Goal: Information Seeking & Learning: Find specific fact

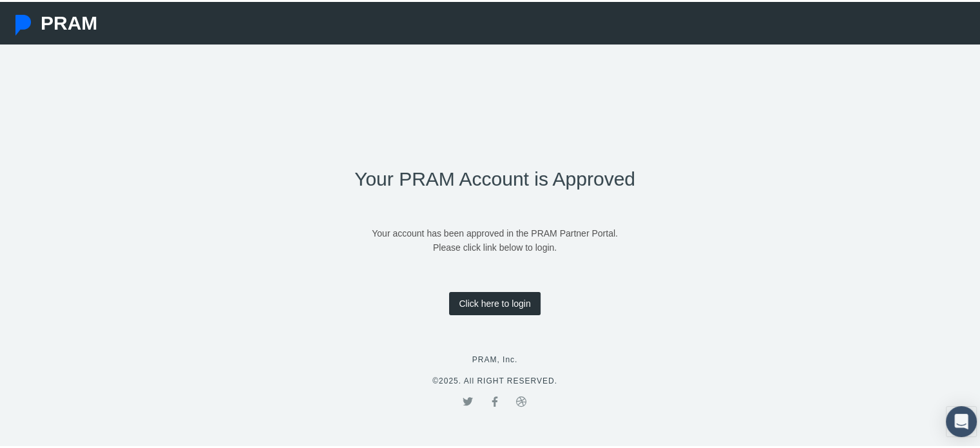
click at [492, 296] on link "Click here to login" at bounding box center [494, 301] width 91 height 23
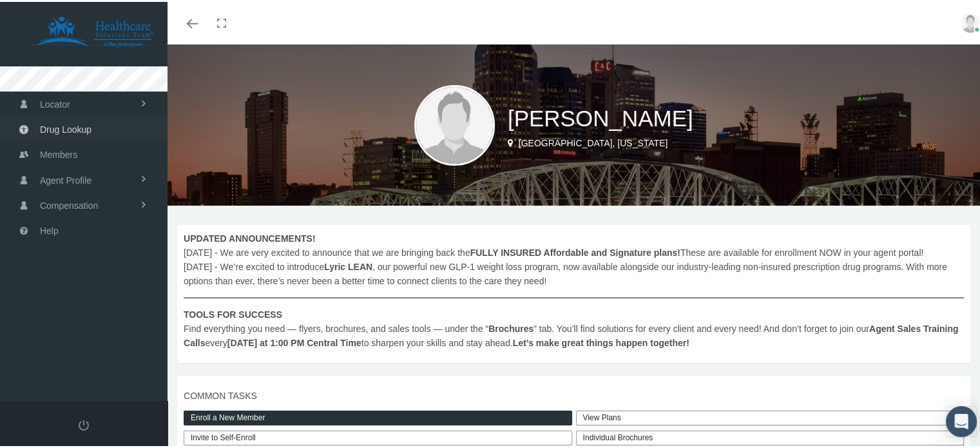
click at [70, 121] on span "Drug Lookup" at bounding box center [66, 127] width 52 height 24
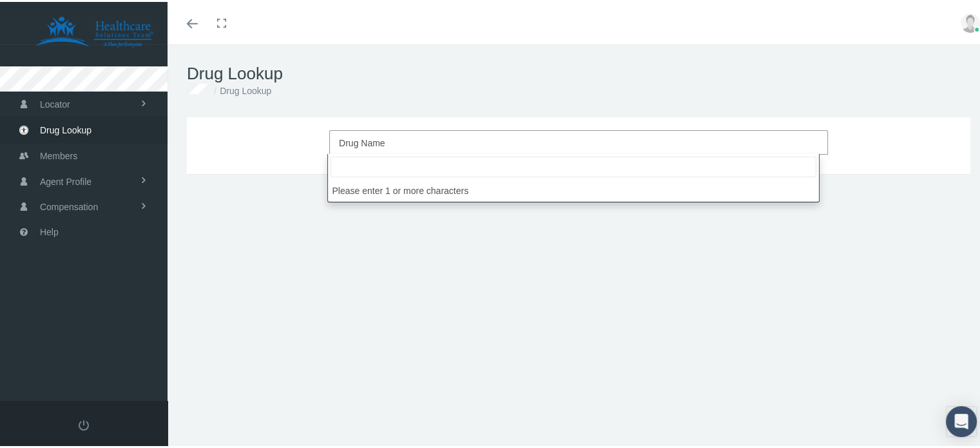
click at [366, 136] on span "Drug Name" at bounding box center [362, 141] width 46 height 10
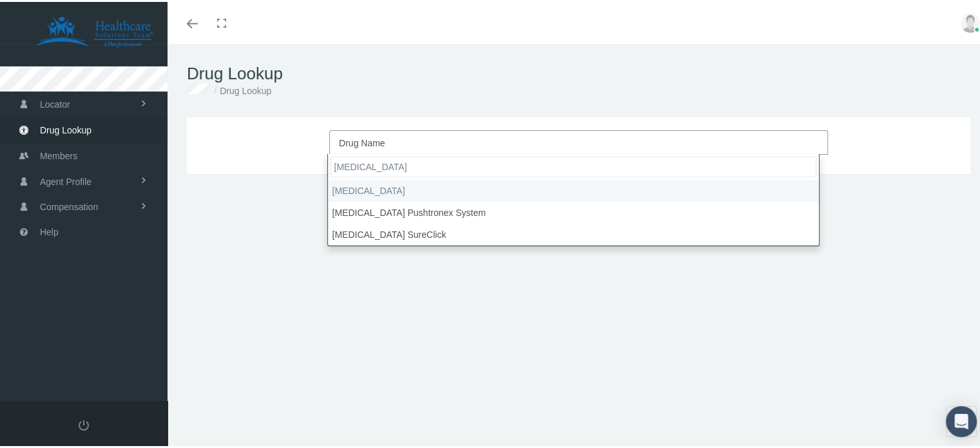
type input "[MEDICAL_DATA]"
select select "[MEDICAL_DATA]"
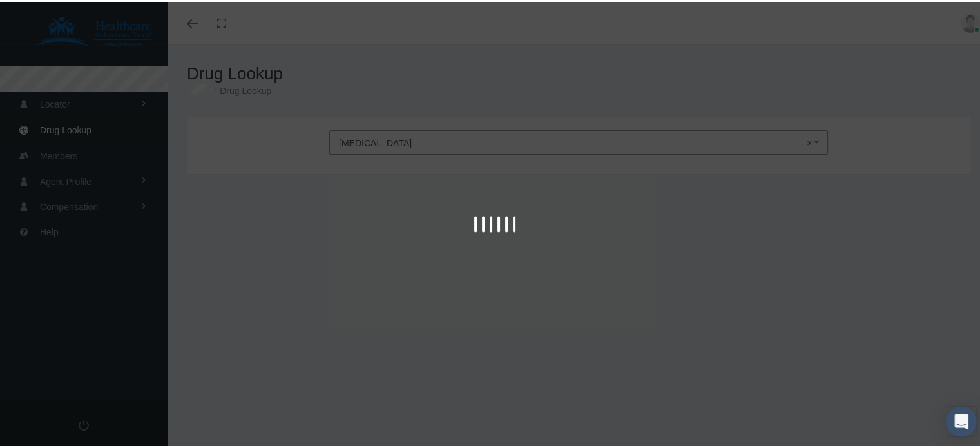
type input "30"
select select "Solution Prefilled Syringe"
select select "140 MG/ML"
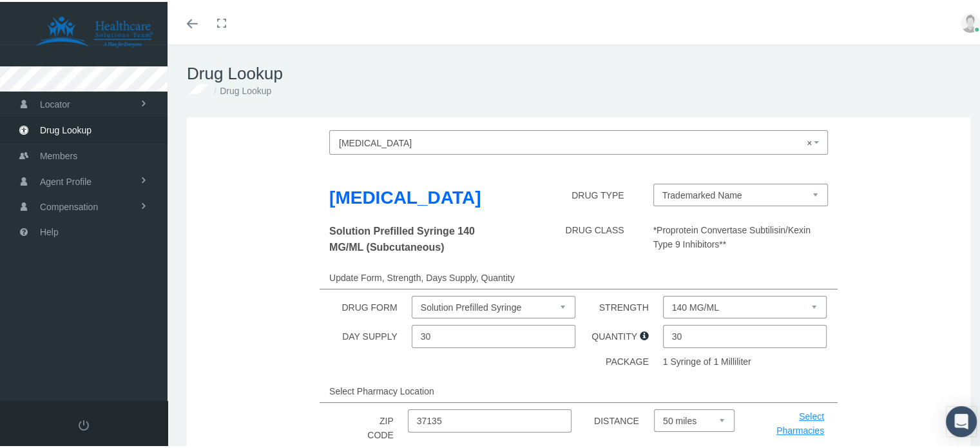
drag, startPoint x: 895, startPoint y: 202, endPoint x: 899, endPoint y: 211, distance: 9.8
click at [899, 211] on div "Repatha DRUG TYPE Trademarked Name" at bounding box center [578, 198] width 777 height 33
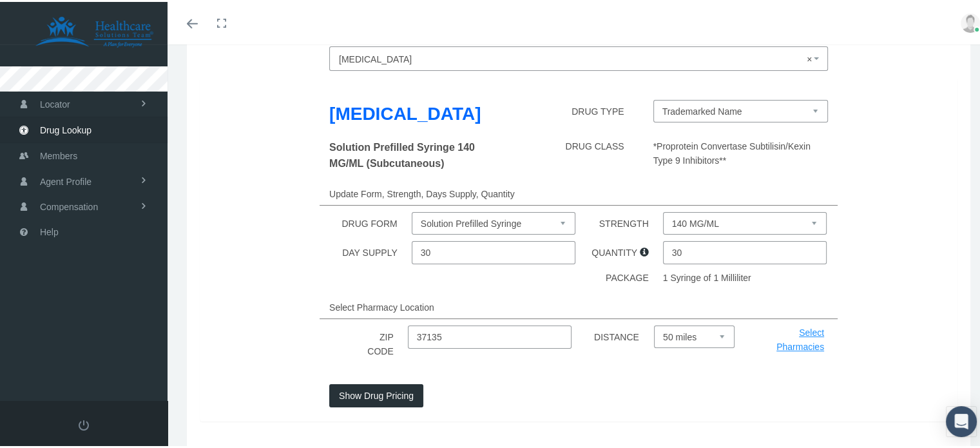
scroll to position [85, 0]
click at [373, 388] on button "Show Drug Pricing" at bounding box center [376, 392] width 94 height 23
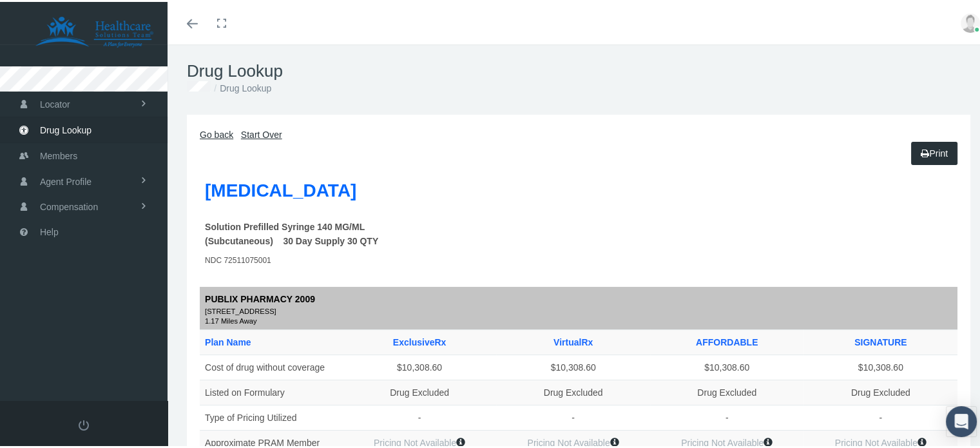
scroll to position [0, 0]
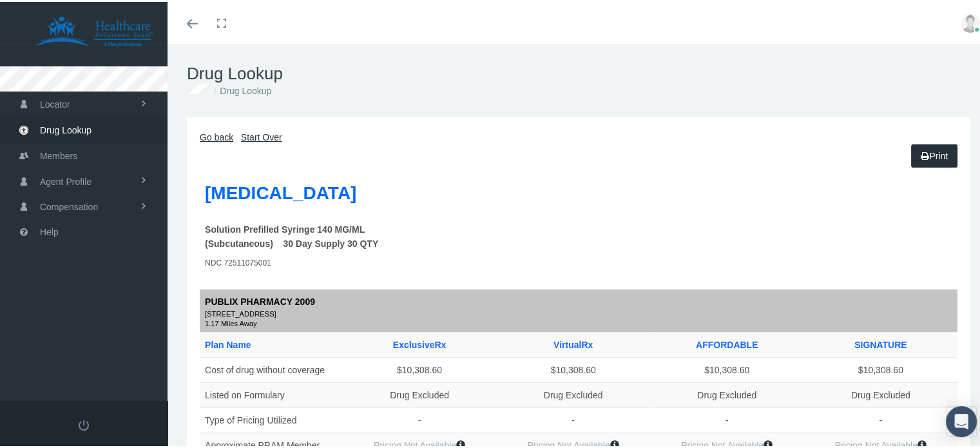
drag, startPoint x: 536, startPoint y: 87, endPoint x: 340, endPoint y: 82, distance: 196.0
click at [340, 82] on ol "Drug Lookup" at bounding box center [579, 89] width 784 height 14
click at [186, 20] on link "Toggle menubar" at bounding box center [192, 21] width 30 height 43
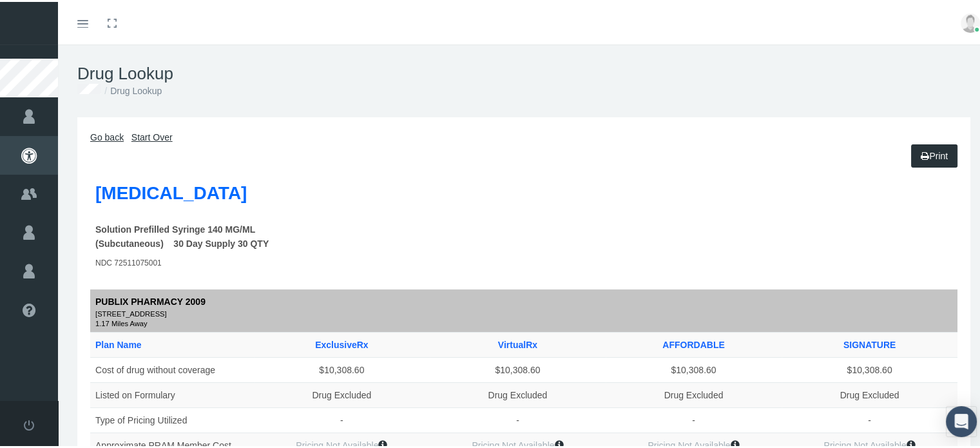
click at [186, 20] on div "Toggle menubar Toggle fullscreen Profile Logout" at bounding box center [524, 21] width 913 height 43
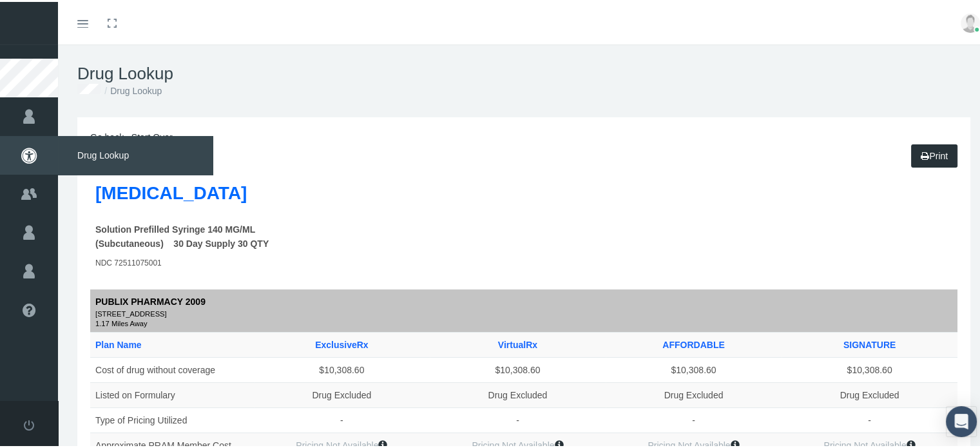
click at [23, 154] on icon at bounding box center [29, 153] width 58 height 39
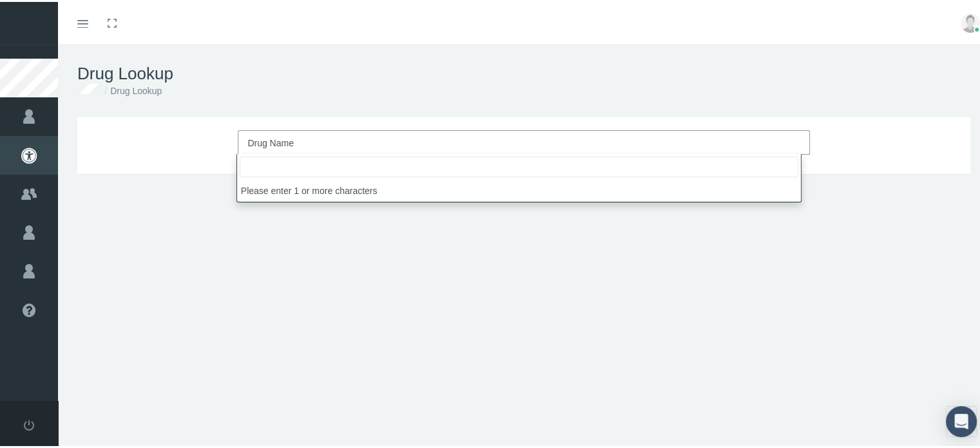
click at [272, 133] on span "Drug Name" at bounding box center [519, 141] width 545 height 17
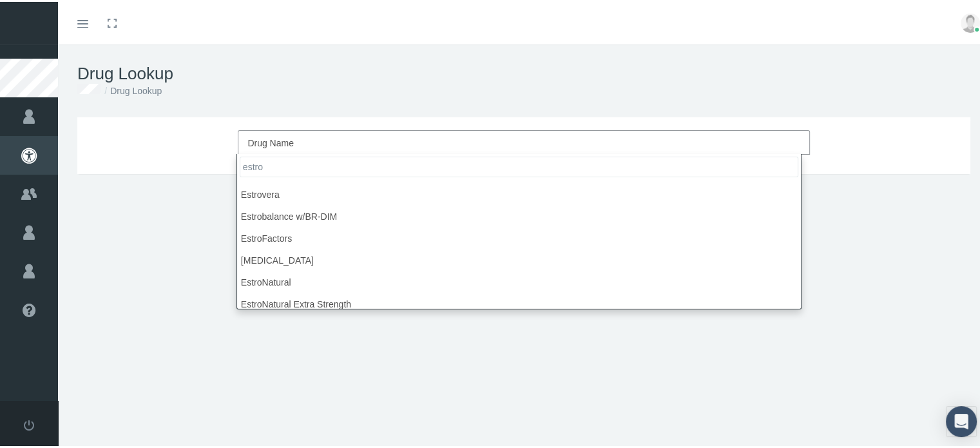
scroll to position [909, 0]
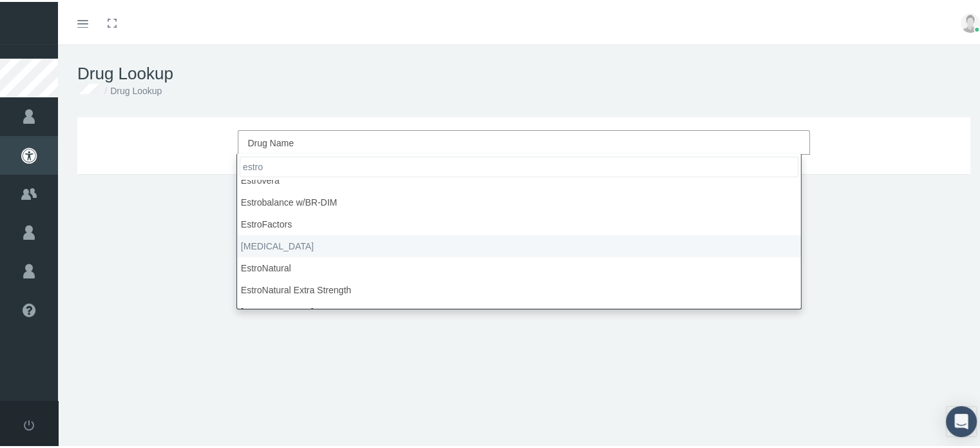
type input "estro"
select select "Estrogel"
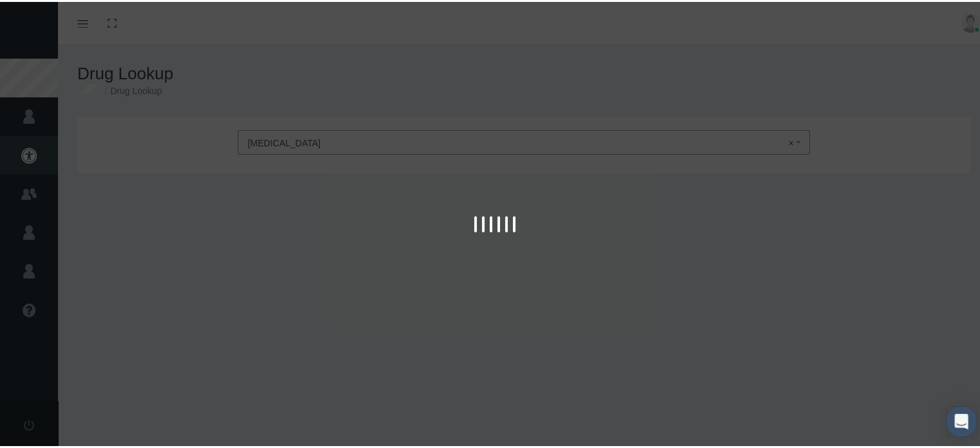
type input "30"
select select "Gel"
select select "0.75 MG/1.25 GM (0.06%)"
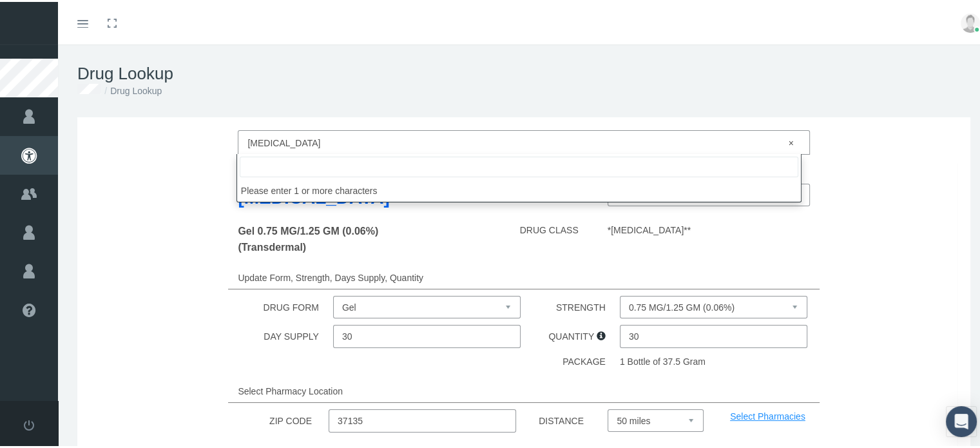
click at [286, 136] on span "× Estrogel" at bounding box center [519, 141] width 545 height 17
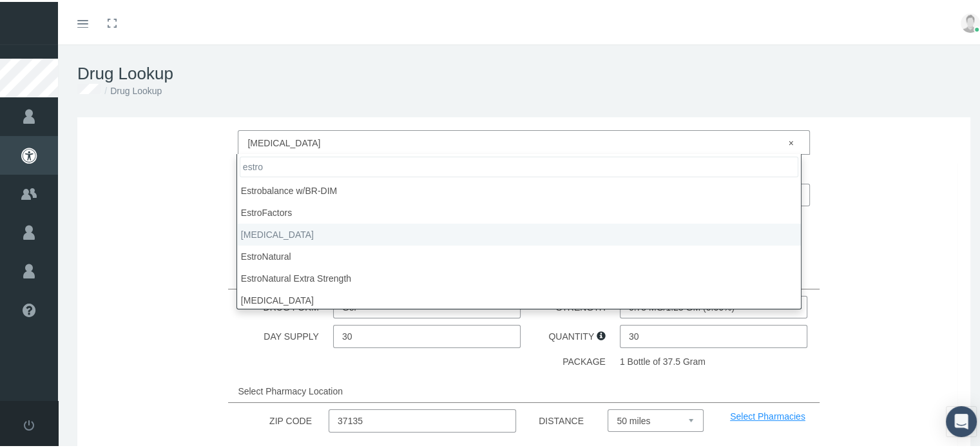
scroll to position [0, 0]
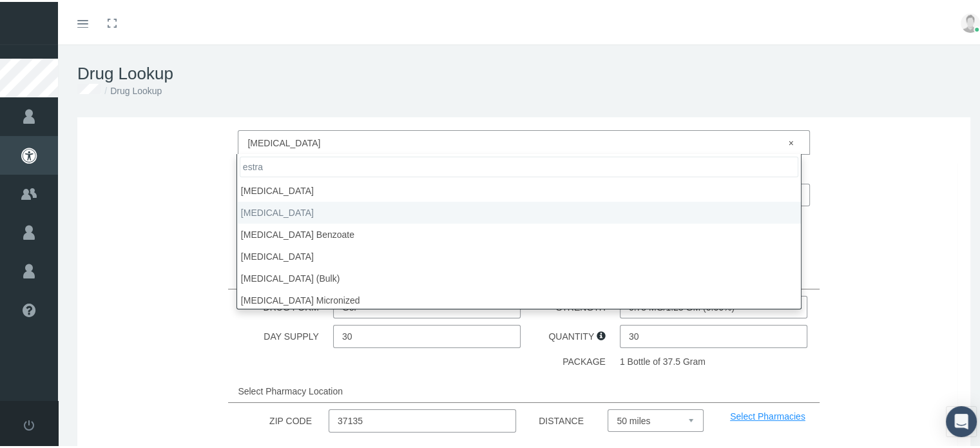
type input "estra"
select select "Estradiol"
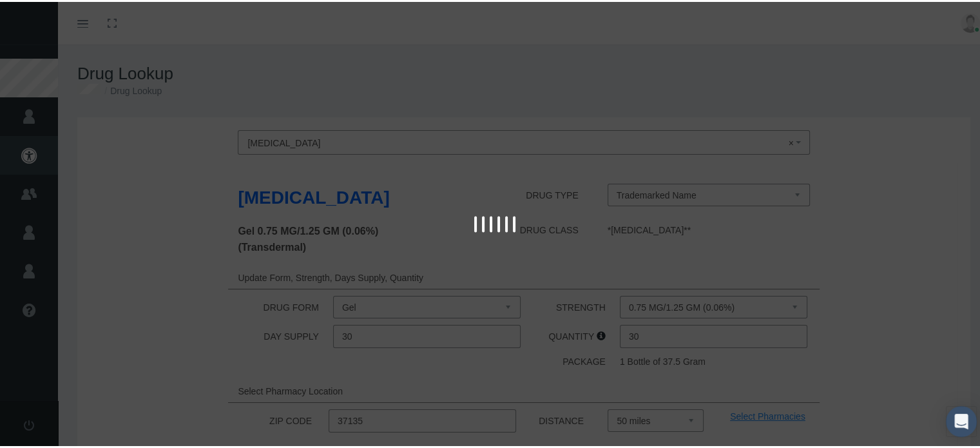
select select "Tablet"
select select "0.5 MG"
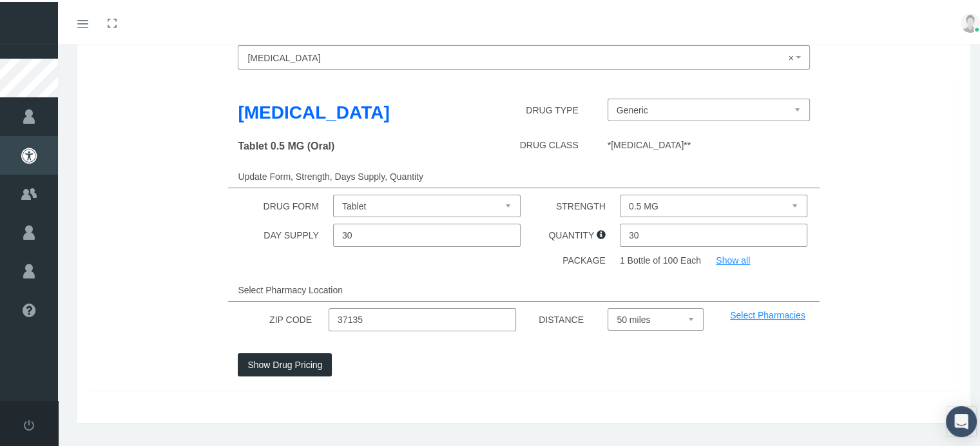
scroll to position [88, 0]
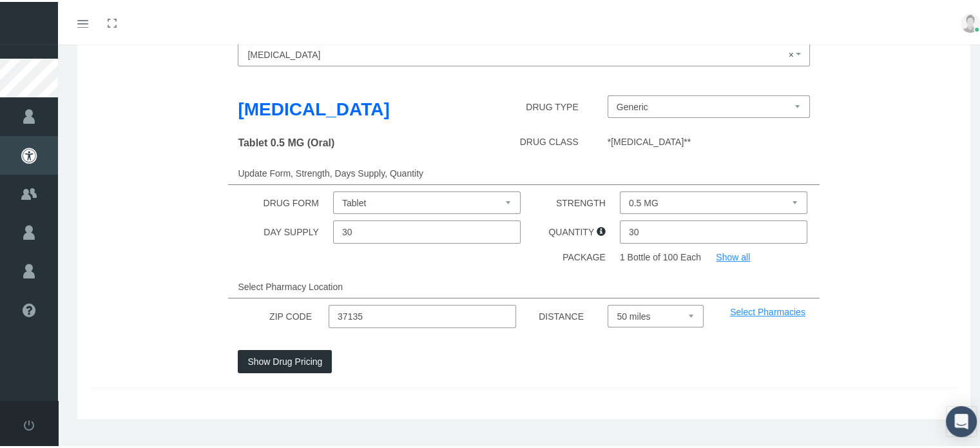
click at [291, 357] on button "Show Drug Pricing" at bounding box center [285, 359] width 94 height 23
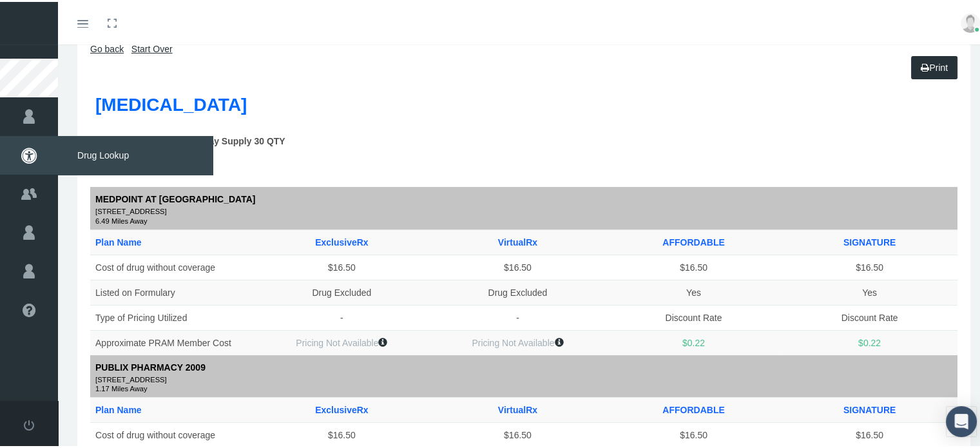
click at [30, 154] on icon at bounding box center [29, 153] width 58 height 39
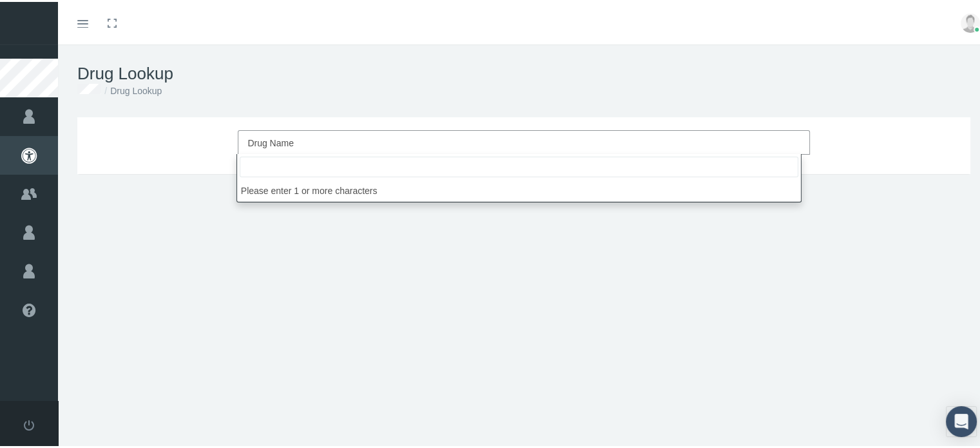
click at [270, 139] on span "Drug Name" at bounding box center [270, 141] width 46 height 10
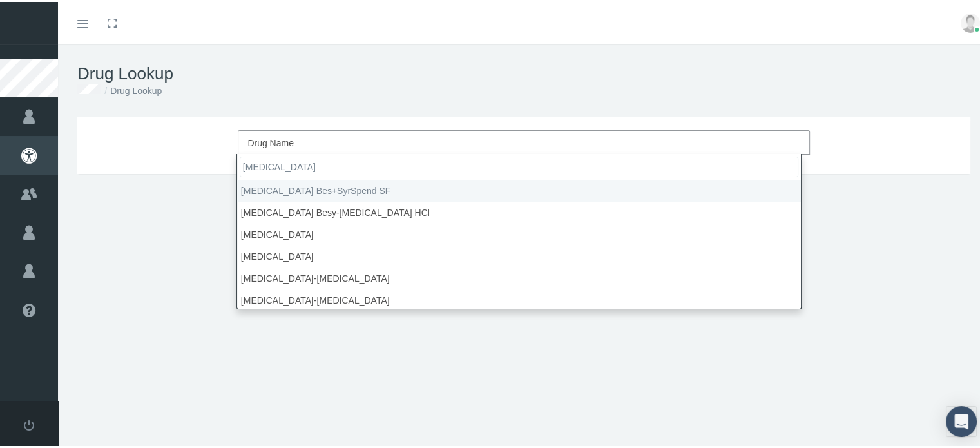
type input "amlodipine"
type input "30"
select select "amLODIPine Bes+SyrSpend SF"
select select "Suspension"
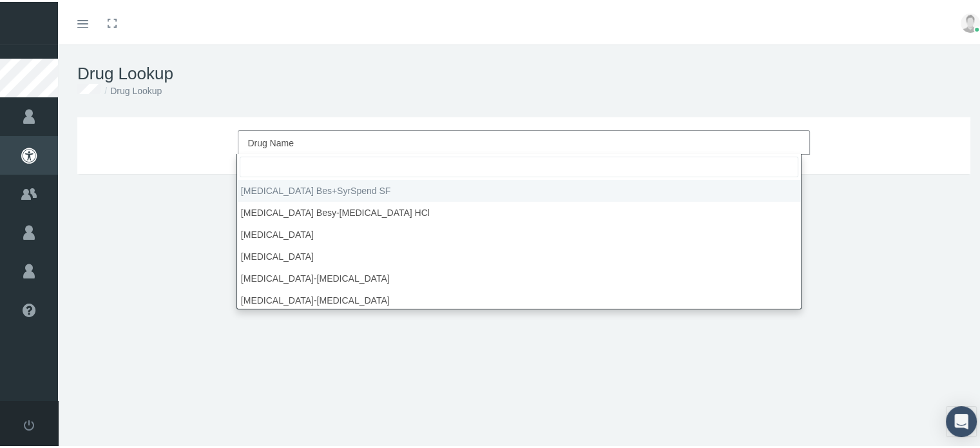
select select "1 MG/ML"
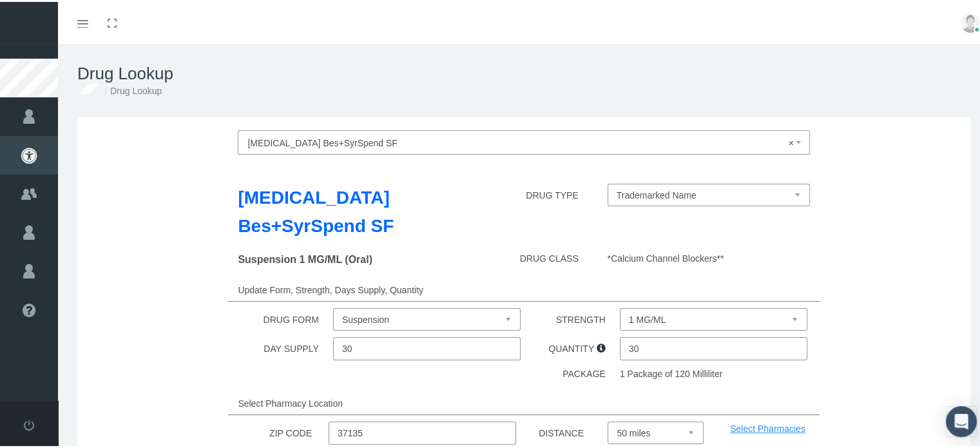
click at [787, 315] on select "1 MG/ML" at bounding box center [714, 317] width 188 height 23
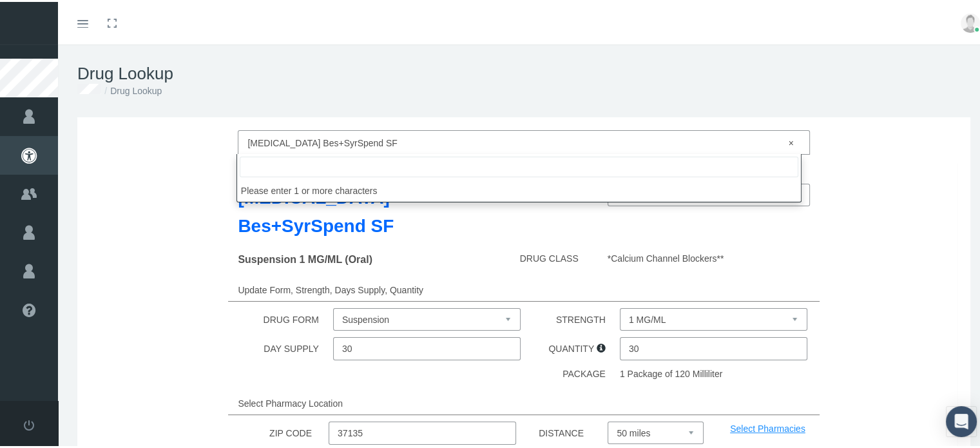
click at [384, 134] on span "× amLODIPine Bes+SyrSpend SF" at bounding box center [519, 141] width 545 height 17
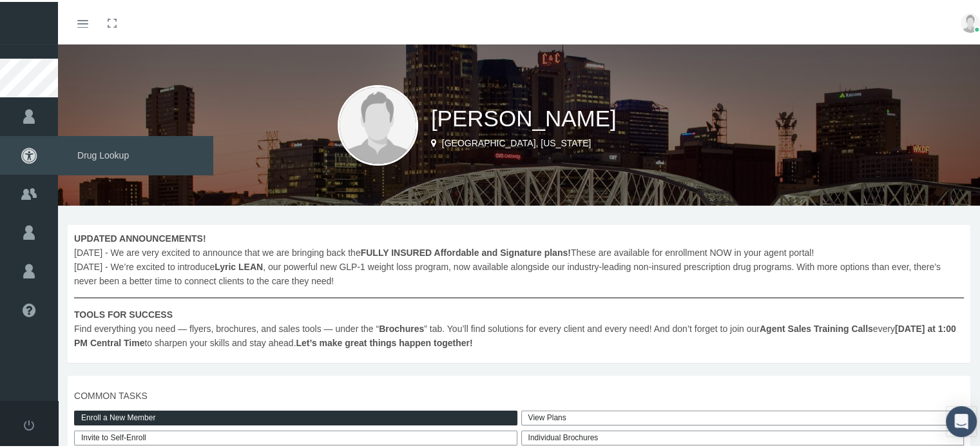
click at [24, 145] on icon at bounding box center [29, 153] width 58 height 39
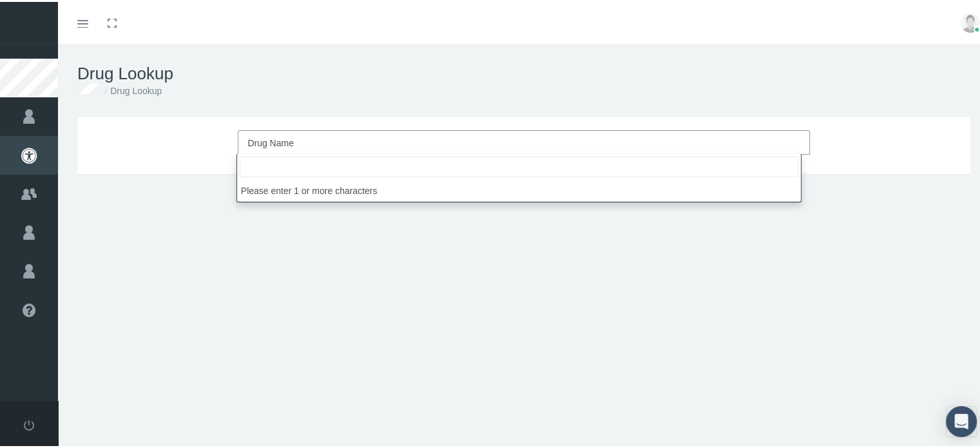
click at [282, 140] on span "Drug Name" at bounding box center [270, 141] width 46 height 10
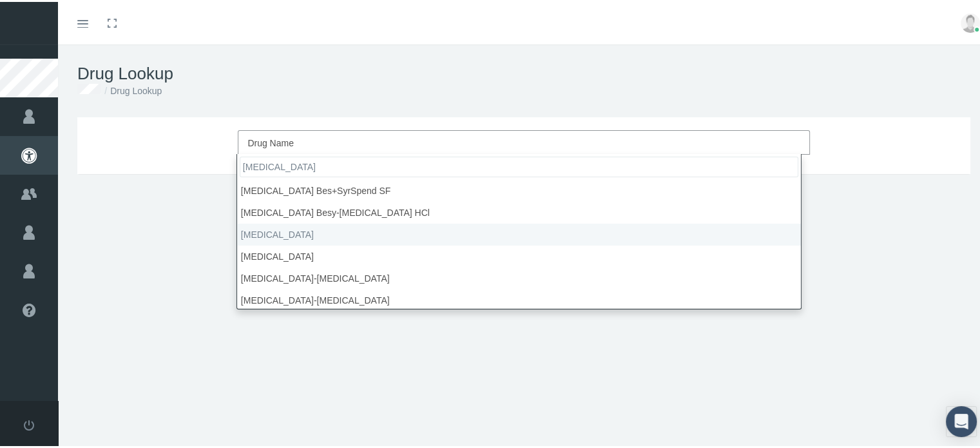
type input "[MEDICAL_DATA]"
select select "[MEDICAL_DATA]"
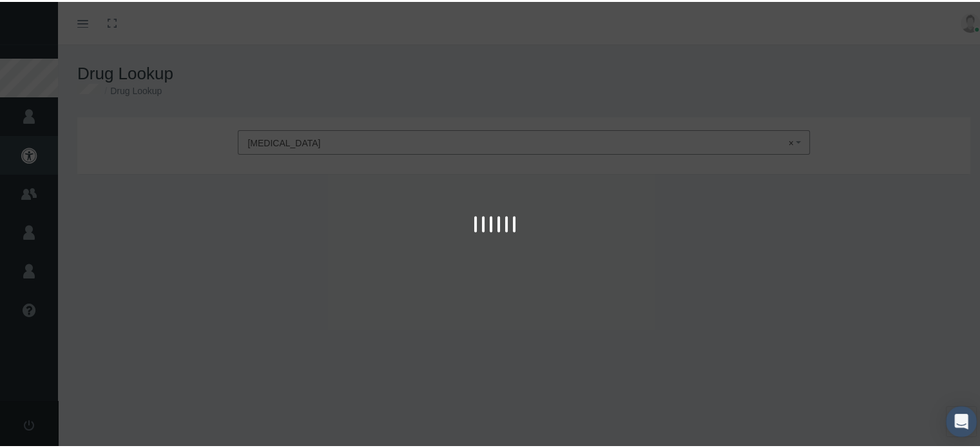
type input "30"
select select "Tablet"
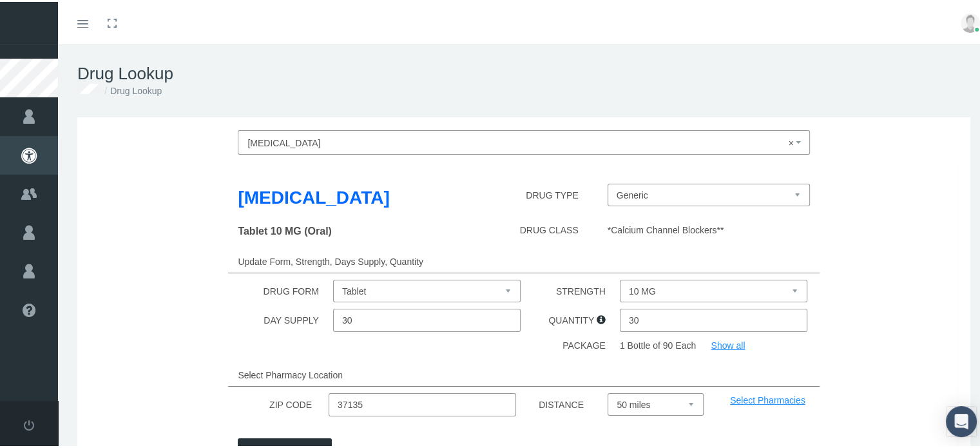
click at [789, 287] on select "10 MG 2.5 MG 5 MG" at bounding box center [714, 289] width 188 height 23
select select "5 MG"
click at [620, 278] on select "10 MG 2.5 MG 5 MG" at bounding box center [714, 289] width 188 height 23
click at [295, 443] on button "Show Drug Pricing" at bounding box center [285, 447] width 94 height 23
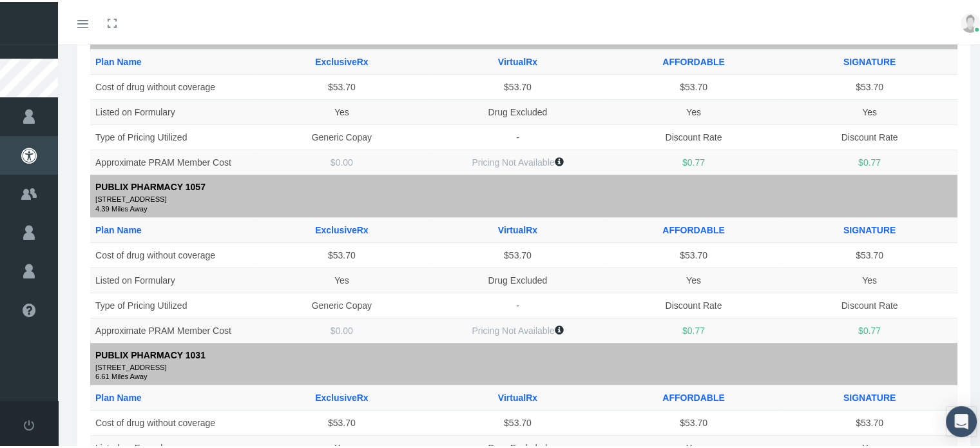
scroll to position [439, 0]
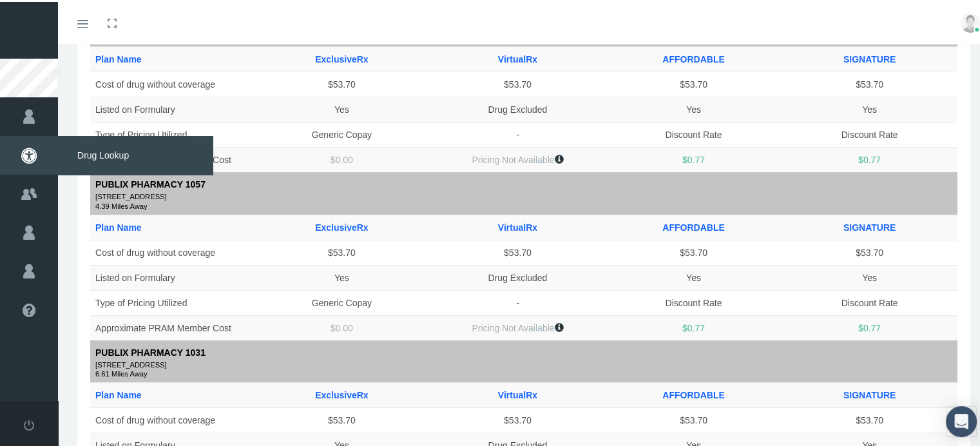
click at [24, 150] on icon at bounding box center [29, 153] width 58 height 39
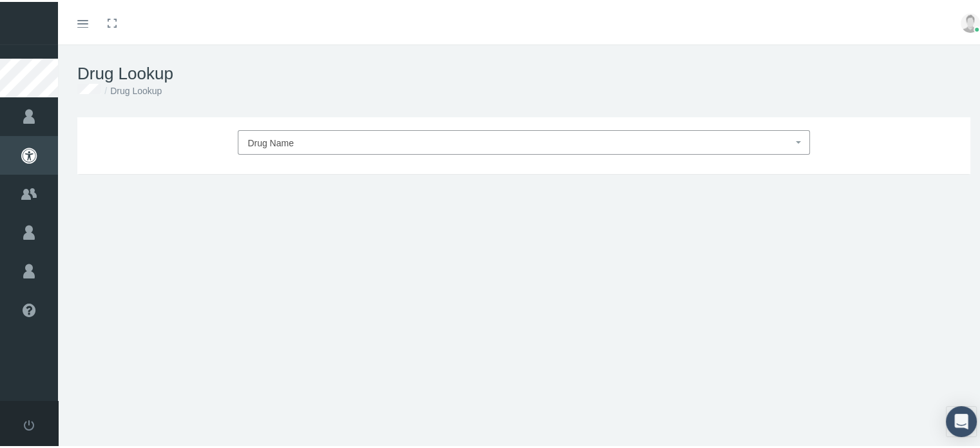
click at [273, 141] on span "Drug Name" at bounding box center [270, 141] width 46 height 10
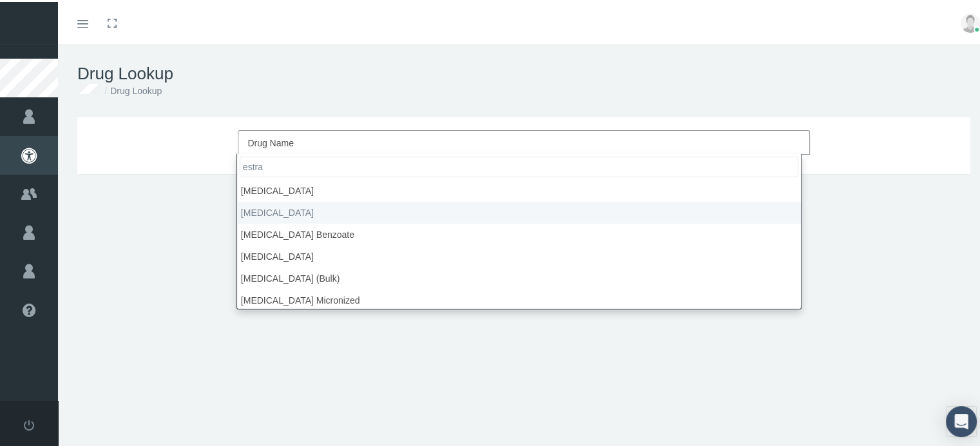
type input "estra"
select select "[MEDICAL_DATA]"
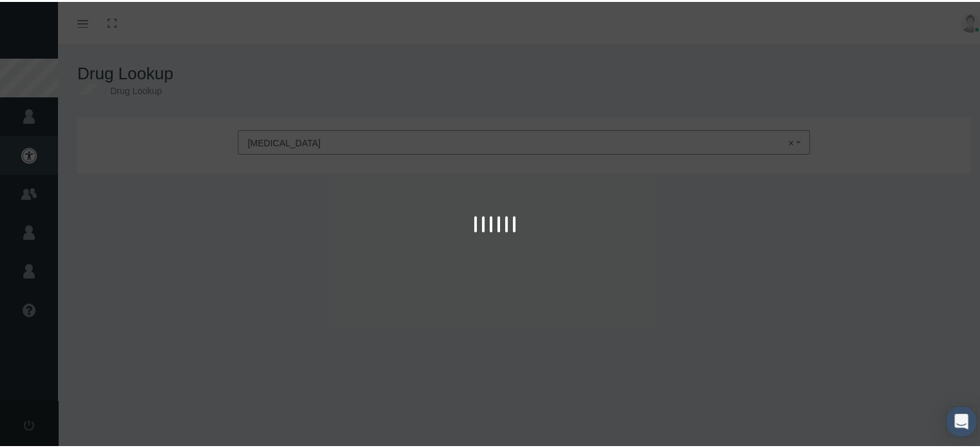
type input "30"
select select "Tablet"
select select "0.5 MG"
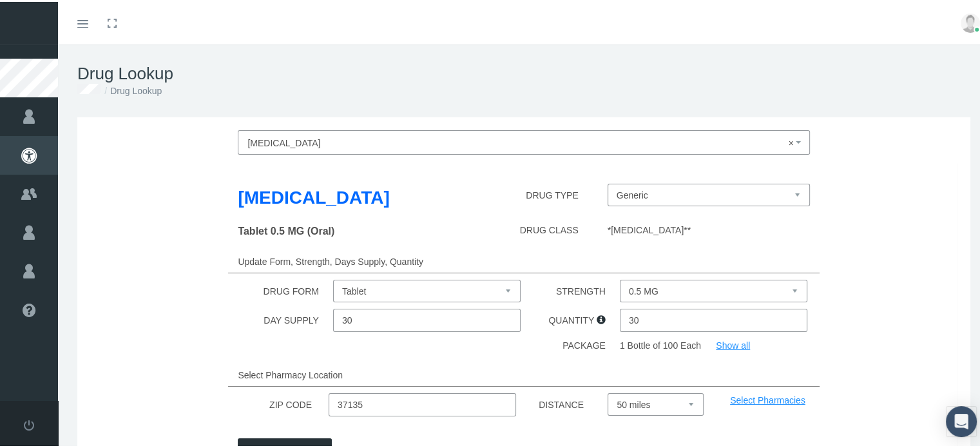
click at [294, 443] on button "Show Drug Pricing" at bounding box center [285, 447] width 94 height 23
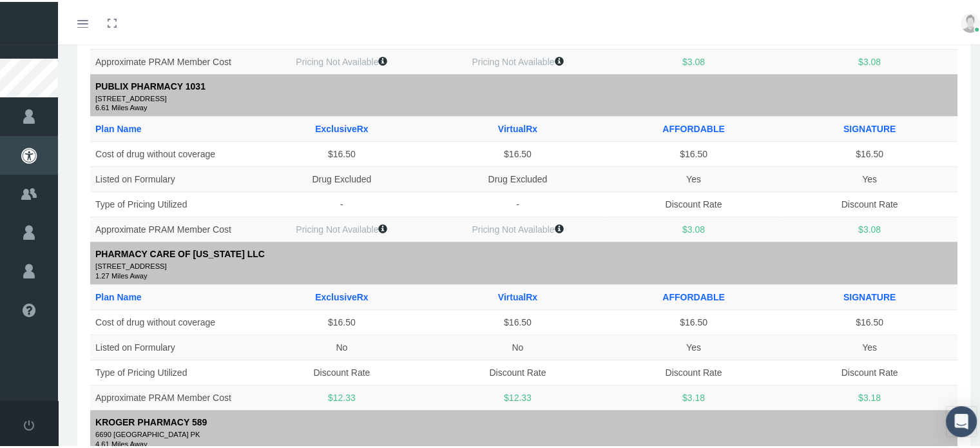
scroll to position [702, 0]
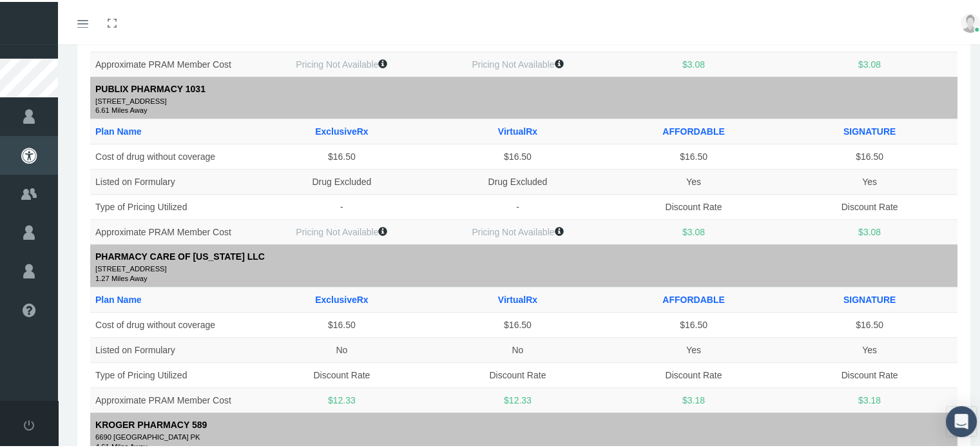
click at [619, 320] on td "$16.50" at bounding box center [694, 323] width 176 height 25
click at [838, 234] on td "$3.08" at bounding box center [870, 230] width 176 height 25
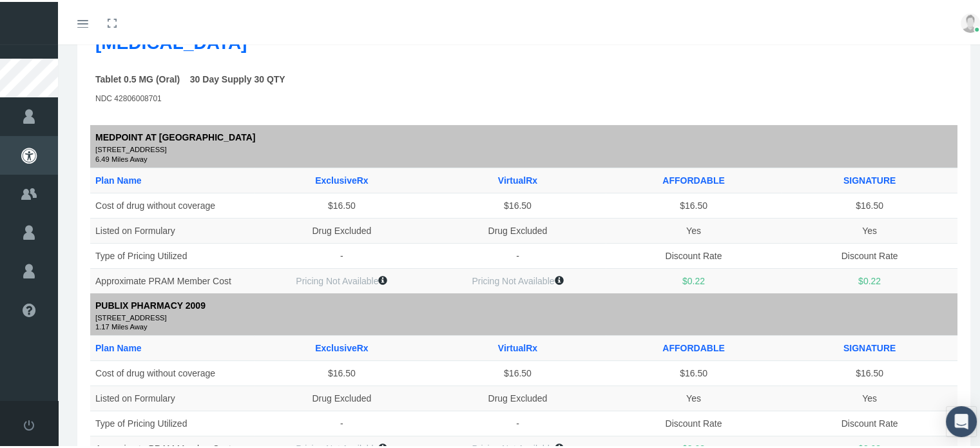
scroll to position [145, 0]
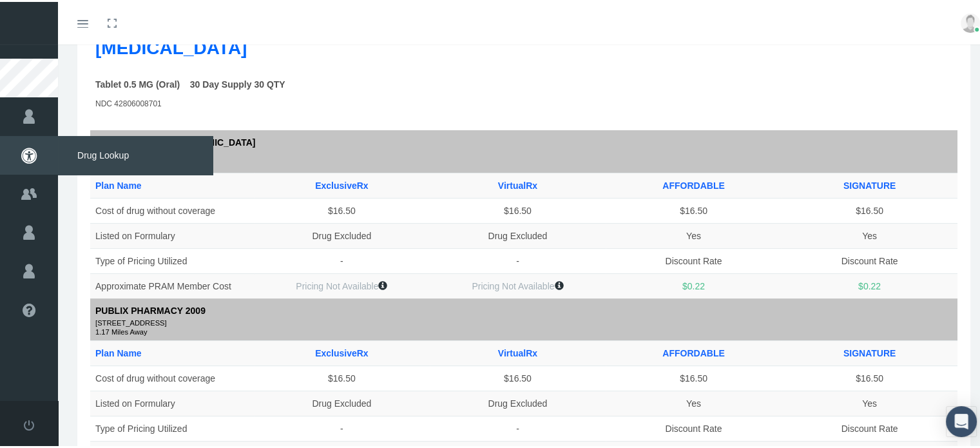
click at [39, 159] on icon at bounding box center [29, 153] width 58 height 39
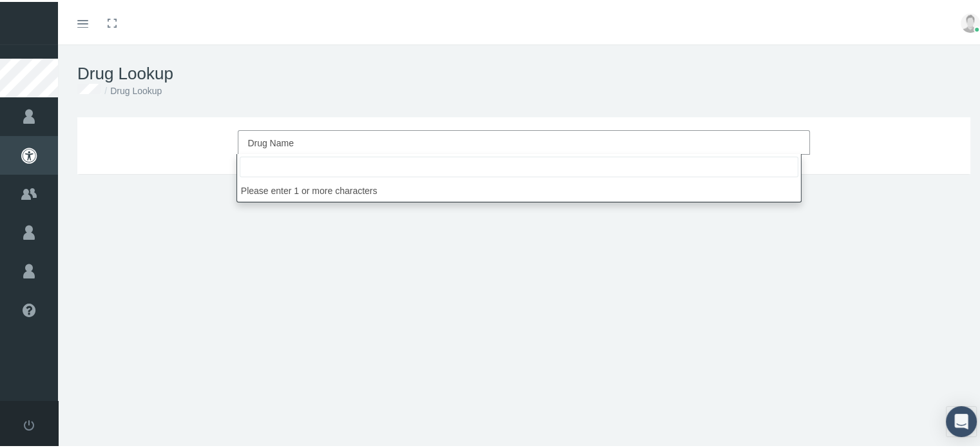
click at [252, 136] on span "Drug Name" at bounding box center [270, 141] width 46 height 10
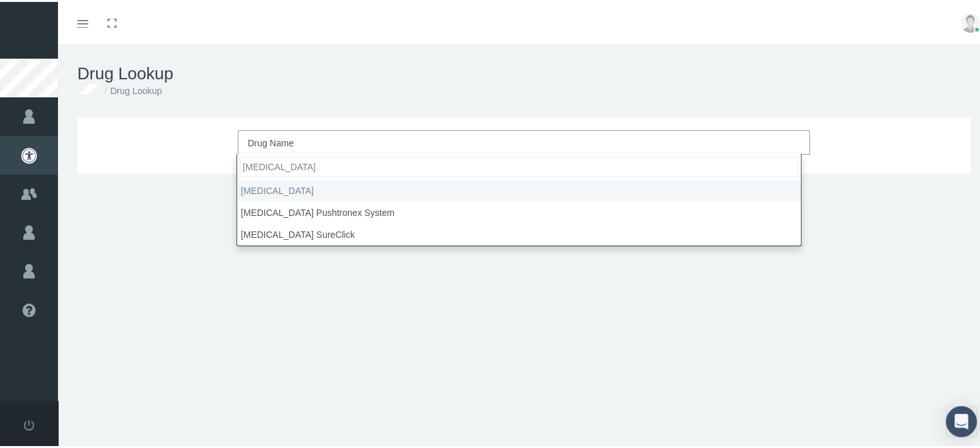
type input "[MEDICAL_DATA]"
type input "30"
select select "[MEDICAL_DATA]"
select select "Solution Prefilled Syringe"
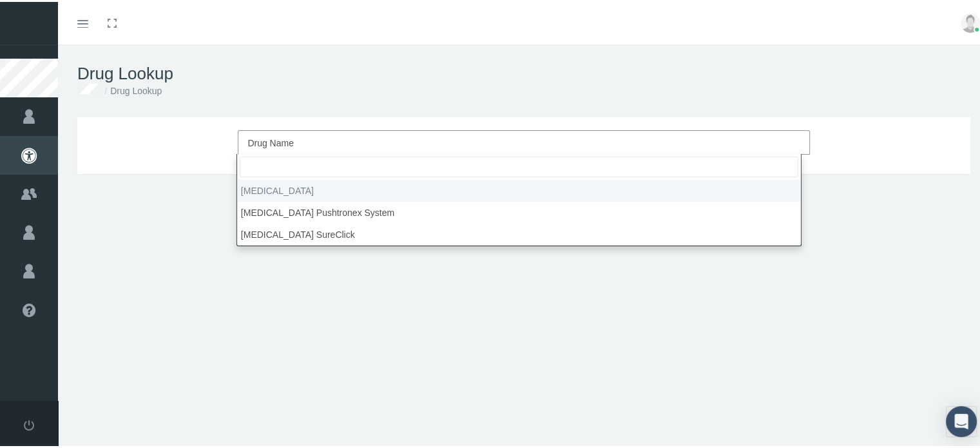
select select "140 MG/ML"
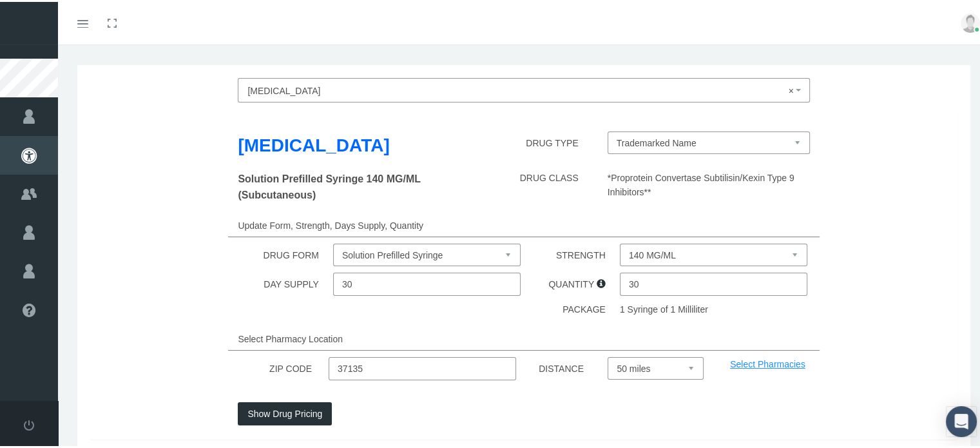
scroll to position [54, 0]
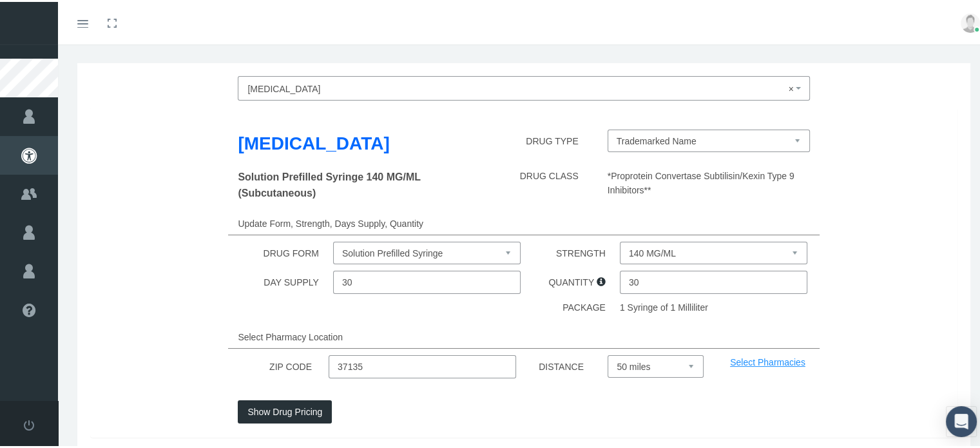
click at [271, 412] on button "Show Drug Pricing" at bounding box center [285, 409] width 94 height 23
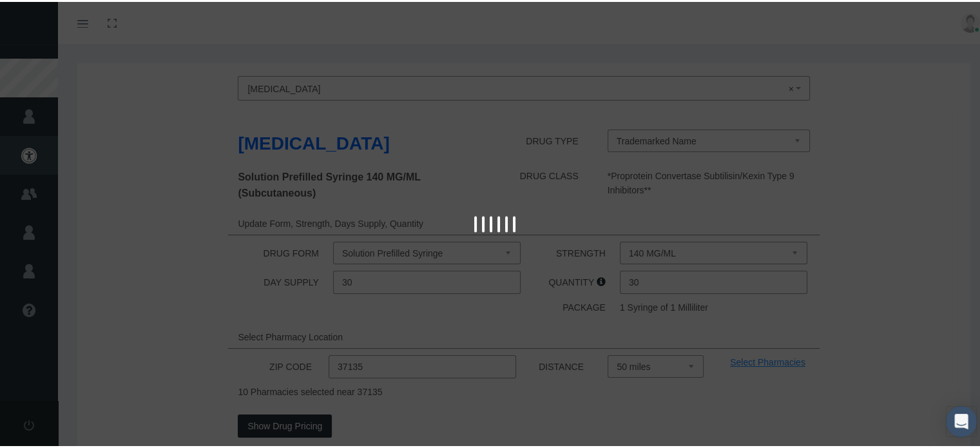
drag, startPoint x: 271, startPoint y: 412, endPoint x: 258, endPoint y: 422, distance: 16.5
click at [258, 422] on div at bounding box center [495, 224] width 990 height 448
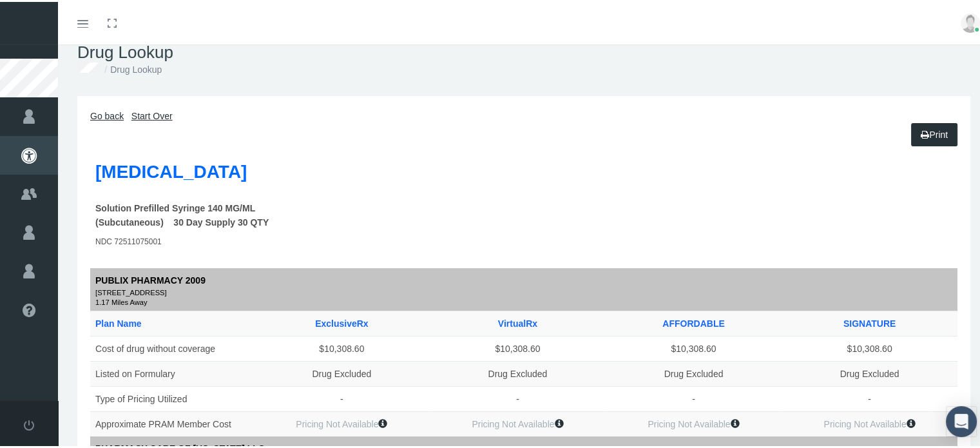
scroll to position [0, 0]
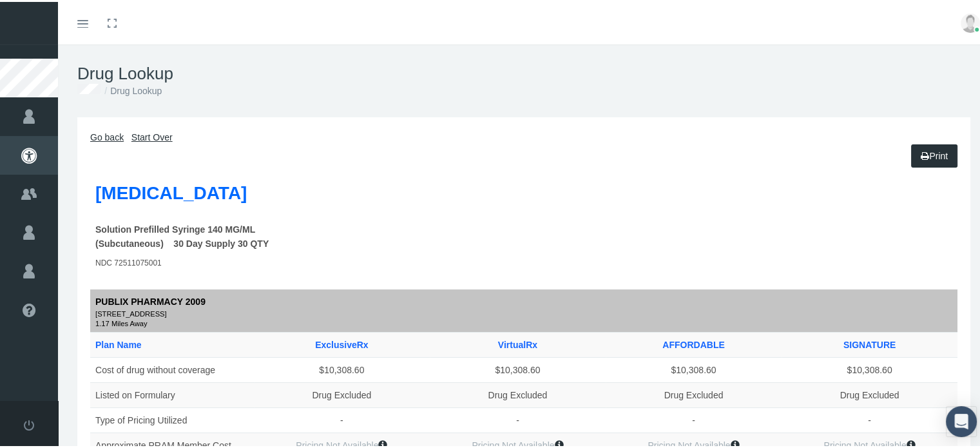
click at [99, 137] on link "Go back" at bounding box center [107, 135] width 34 height 10
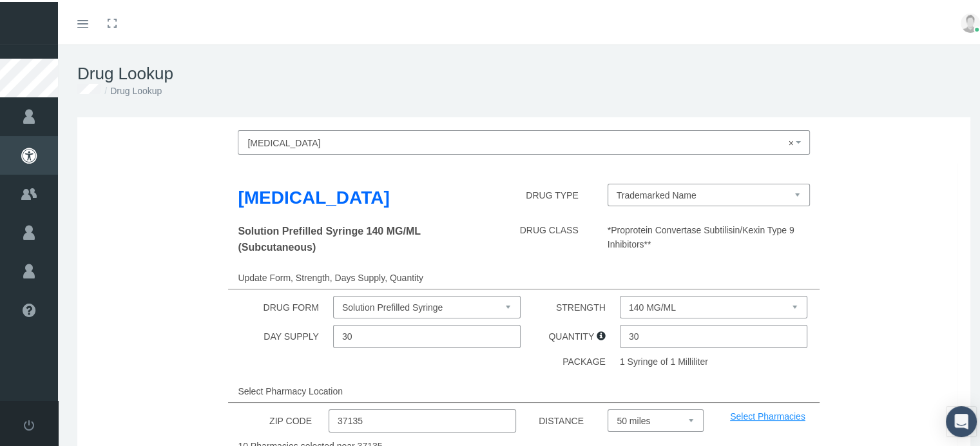
click at [298, 136] on span "× [MEDICAL_DATA]" at bounding box center [519, 141] width 545 height 17
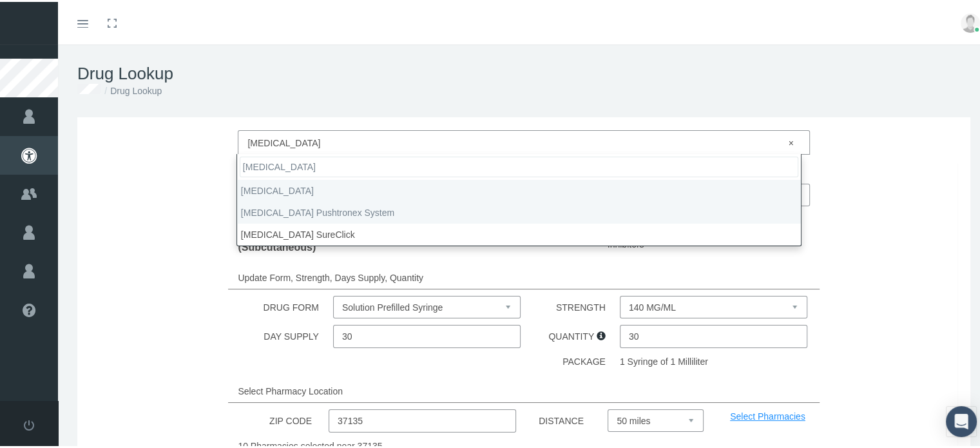
type input "repatha"
select select "Repatha Pushtronex System"
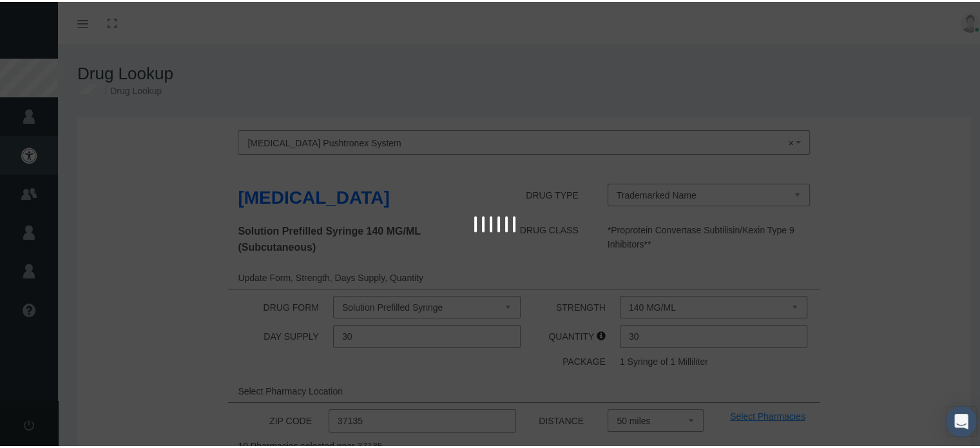
select select "Solution Cartridge"
select select "420 MG/3.5ML"
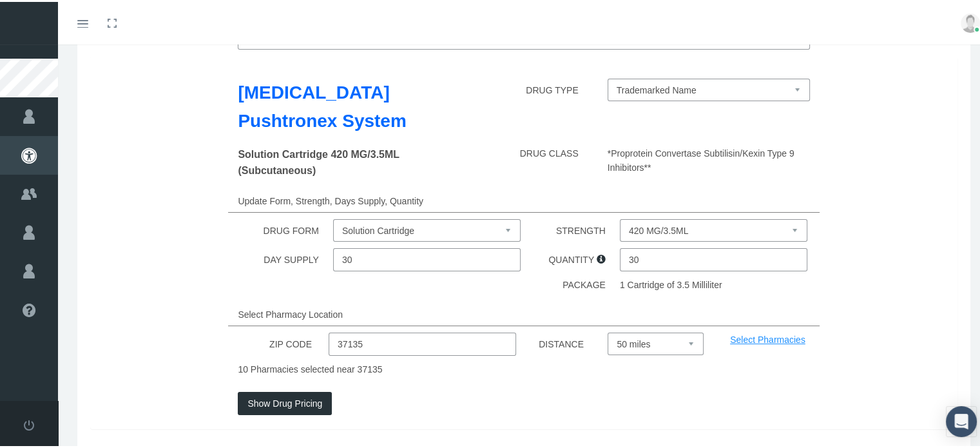
scroll to position [125, 0]
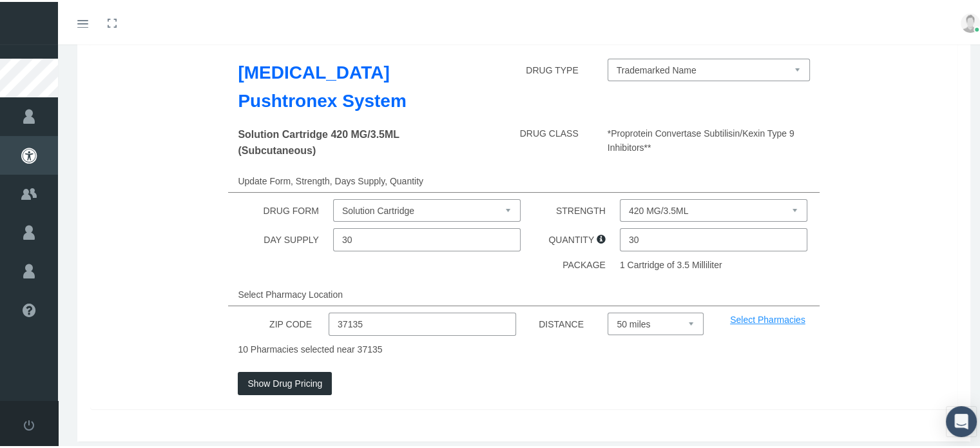
click at [291, 378] on button "Show Drug Pricing" at bounding box center [285, 381] width 94 height 23
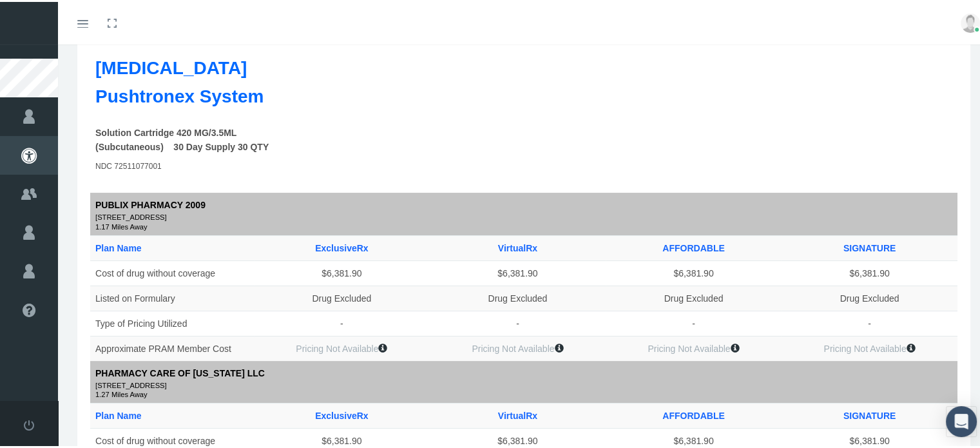
click at [291, 378] on small "[STREET_ADDRESS]" at bounding box center [523, 384] width 857 height 12
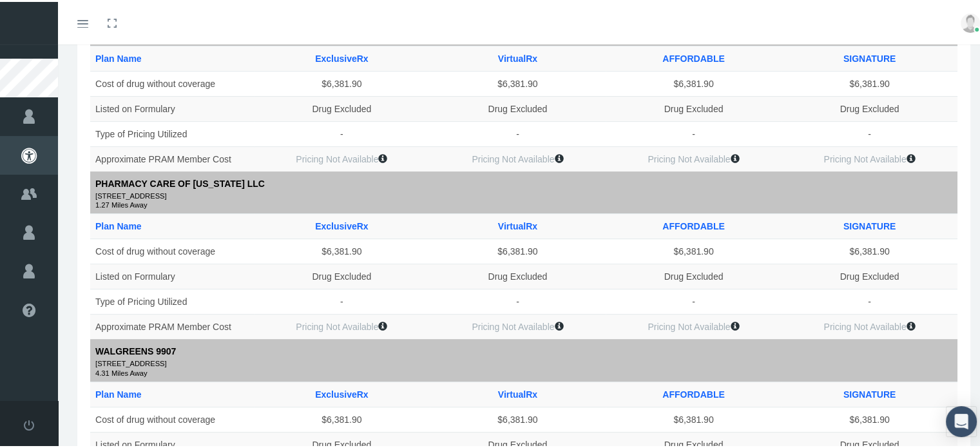
scroll to position [0, 0]
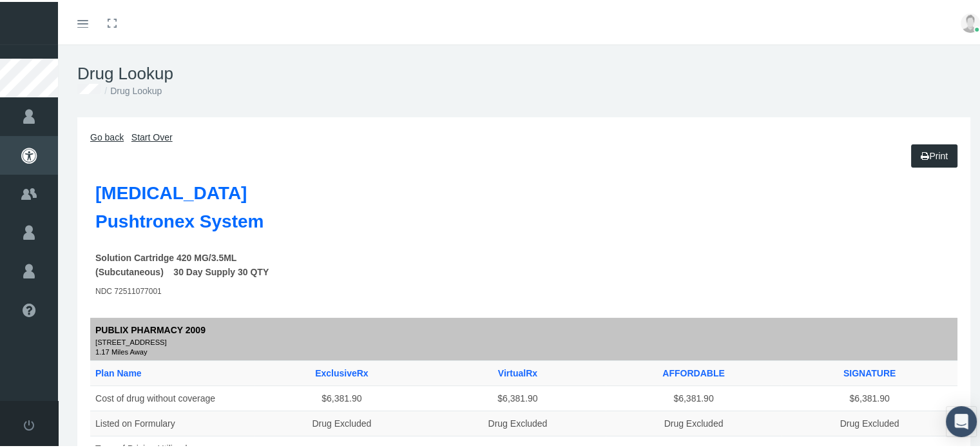
drag, startPoint x: 113, startPoint y: 131, endPoint x: 394, endPoint y: 190, distance: 287.2
click at [394, 190] on th at bounding box center [398, 208] width 164 height 72
click at [97, 135] on link "Go back" at bounding box center [107, 135] width 34 height 10
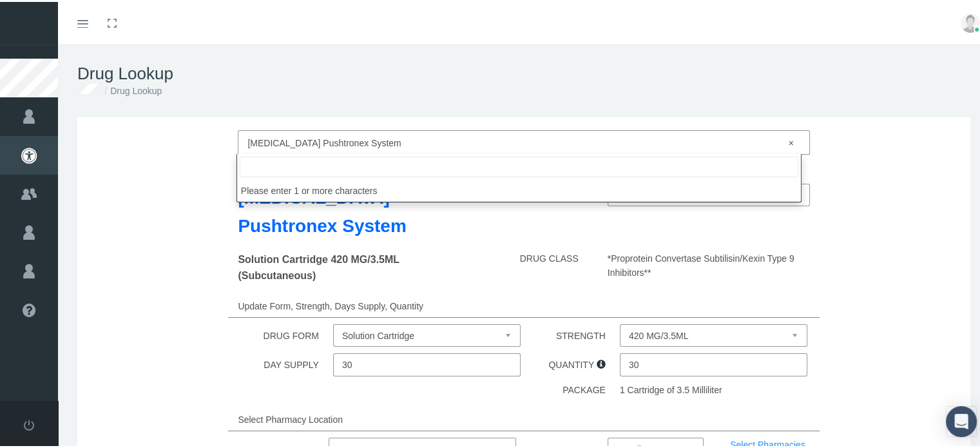
click at [376, 136] on span "× Repatha Pushtronex System" at bounding box center [519, 141] width 545 height 17
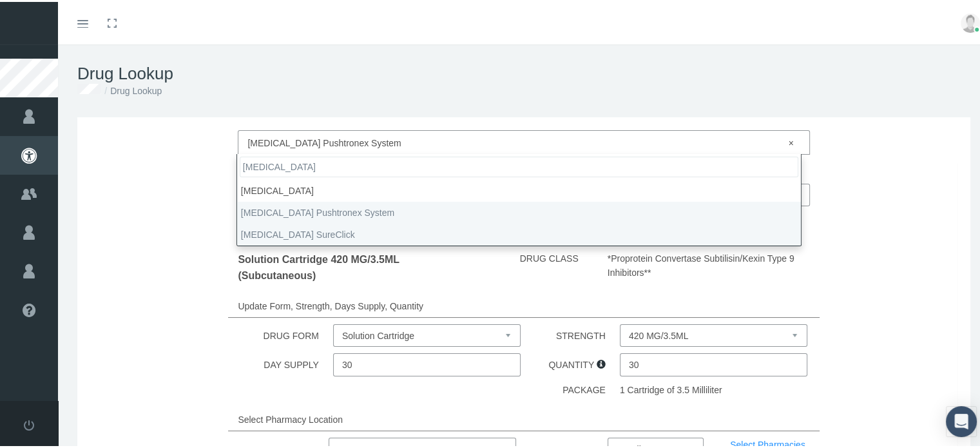
type input "repatha"
select select "Repatha SureClick"
select select "Solution Auto-injector"
select select "140 MG/ML"
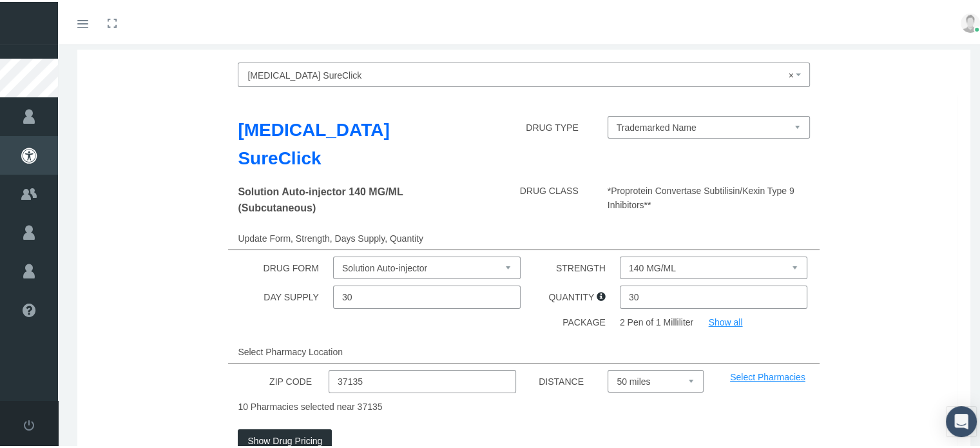
scroll to position [93, 0]
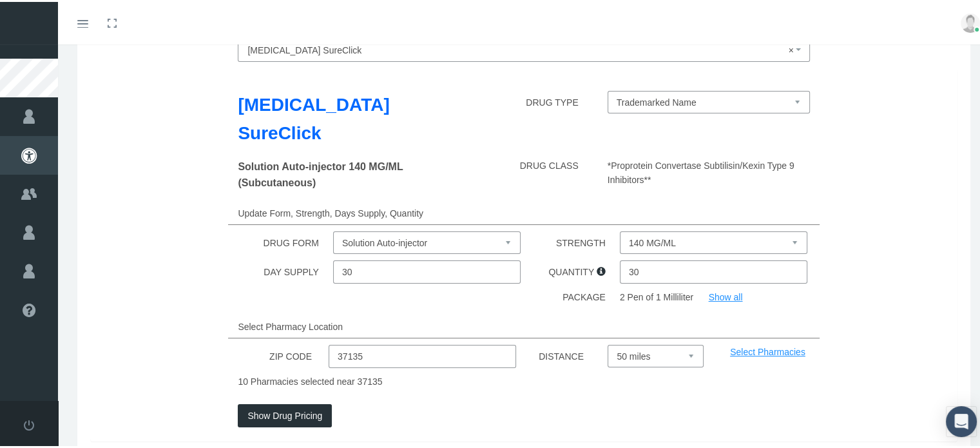
click at [275, 402] on button "Show Drug Pricing" at bounding box center [285, 413] width 94 height 23
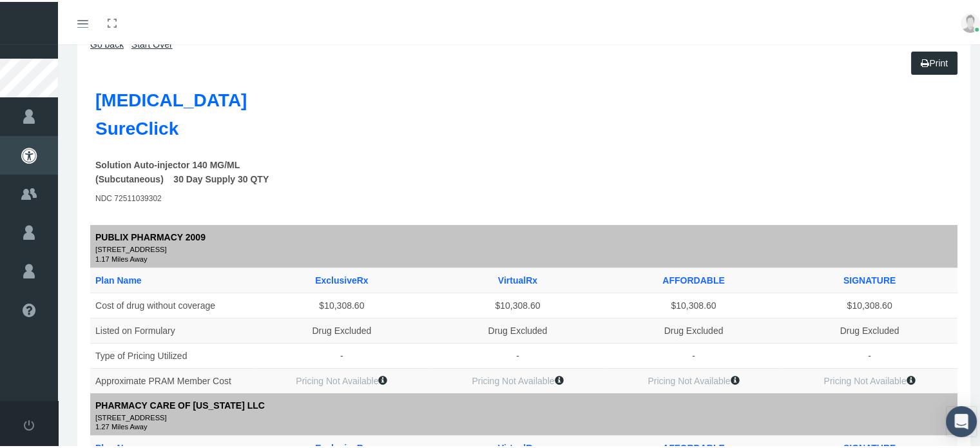
click at [961, 17] on img at bounding box center [970, 21] width 19 height 19
click at [914, 89] on link "Logout" at bounding box center [938, 96] width 95 height 24
